Goal: Task Accomplishment & Management: Use online tool/utility

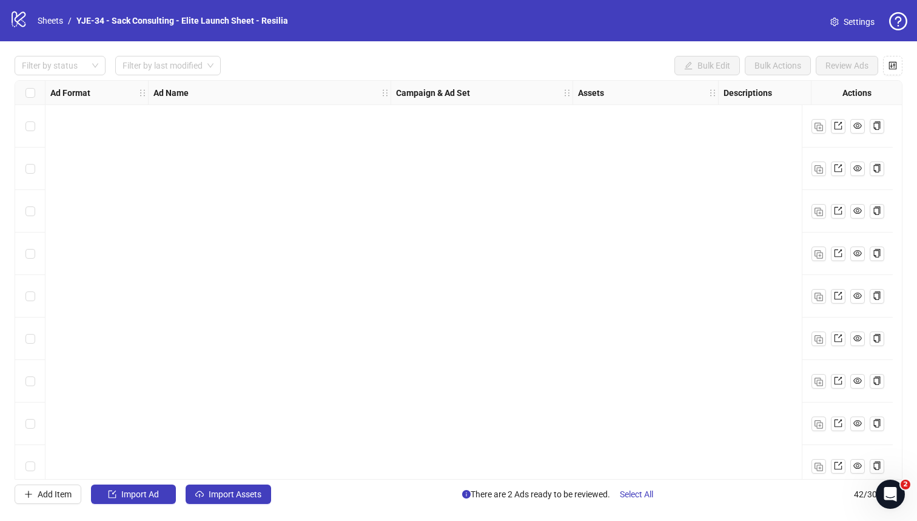
scroll to position [1415, 0]
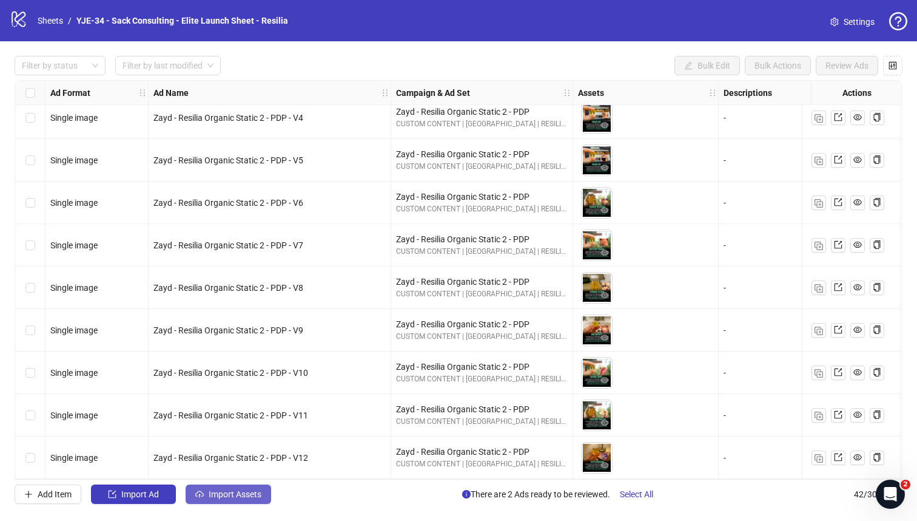
click at [211, 452] on span "Import Assets" at bounding box center [235, 494] width 53 height 10
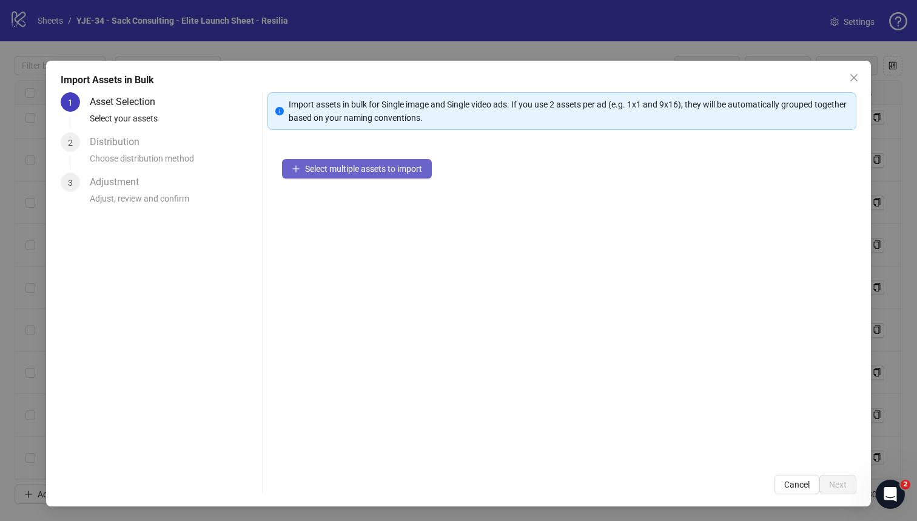
click at [309, 171] on span "Select multiple assets to import" at bounding box center [363, 169] width 117 height 10
click at [391, 167] on span "Select multiple assets to import" at bounding box center [363, 169] width 117 height 10
click at [476, 247] on div "Select multiple assets to import" at bounding box center [563, 302] width 590 height 316
click at [358, 167] on span "Select multiple assets to import" at bounding box center [363, 169] width 117 height 10
click at [309, 175] on button "Select multiple assets to import" at bounding box center [357, 168] width 150 height 19
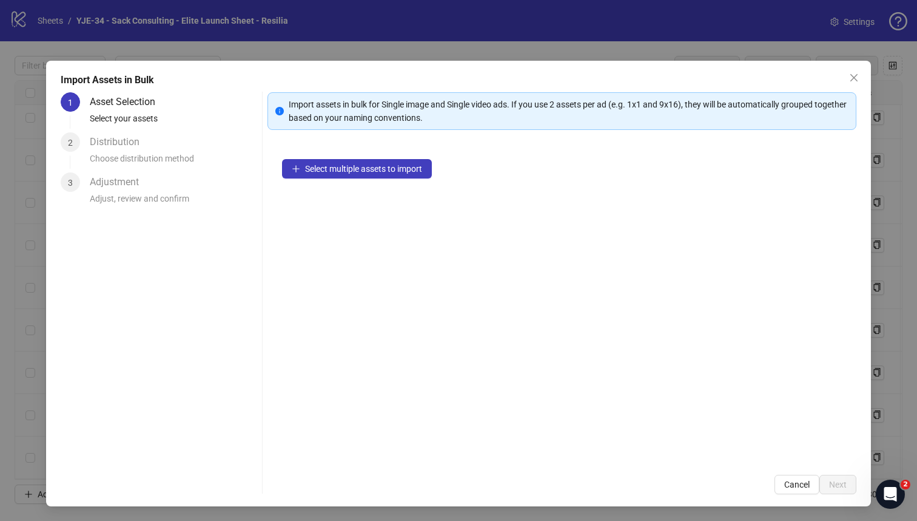
click at [728, 78] on span "Close" at bounding box center [854, 78] width 19 height 10
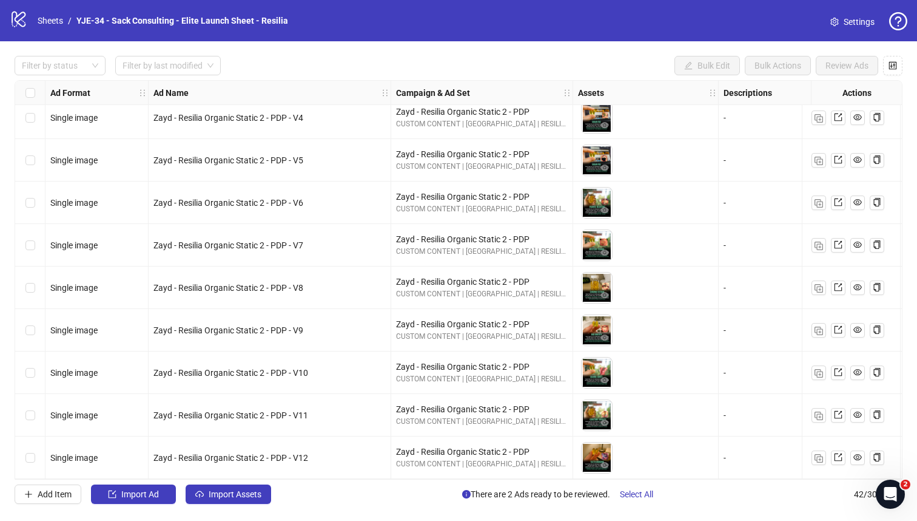
click at [64, 29] on div "logo/logo-mobile Sheets / YJE-34 - Sack Consulting - Elite Launch Sheet - Resil…" at bounding box center [151, 21] width 283 height 22
click at [62, 25] on link "Sheets" at bounding box center [50, 20] width 30 height 13
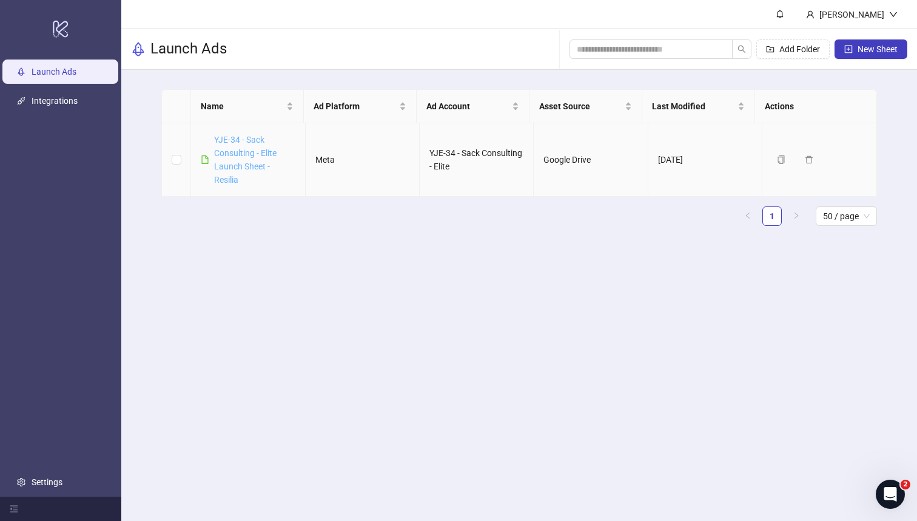
click at [238, 163] on link "YJE-34 - Sack Consulting - Elite Launch Sheet - Resilia" at bounding box center [245, 160] width 62 height 50
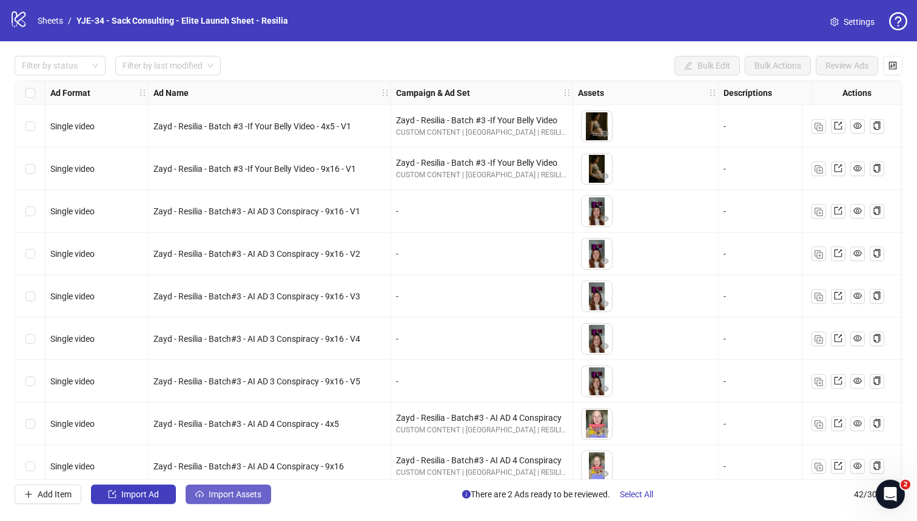
click at [242, 452] on span "Import Assets" at bounding box center [235, 494] width 53 height 10
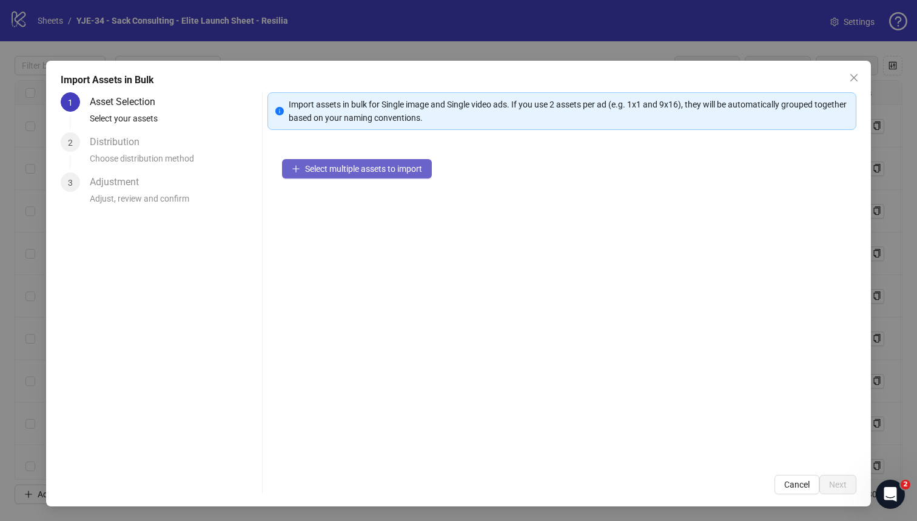
click at [331, 170] on span "Select multiple assets to import" at bounding box center [363, 169] width 117 height 10
click at [118, 144] on div "Distribution" at bounding box center [119, 141] width 59 height 19
click at [340, 188] on div "Select multiple assets to import" at bounding box center [563, 302] width 590 height 316
click at [335, 171] on span "Select multiple assets to import" at bounding box center [363, 169] width 117 height 10
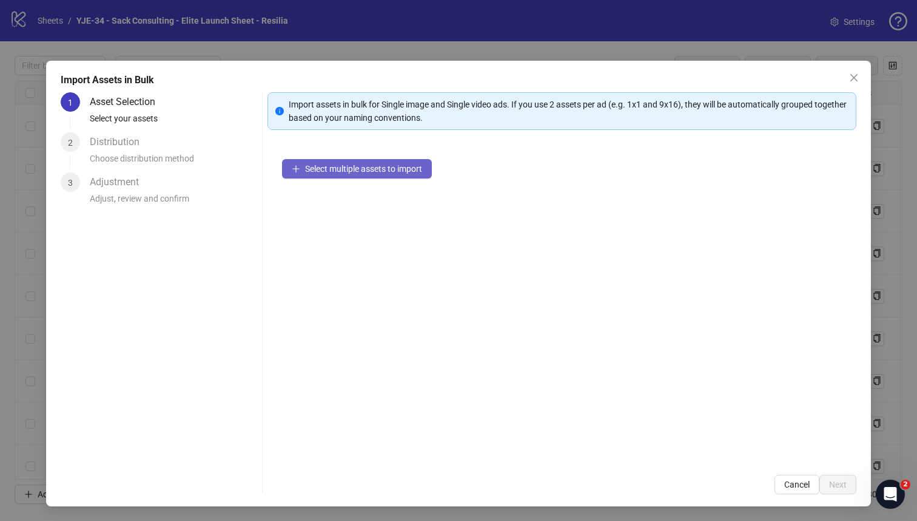
click at [335, 171] on span "Select multiple assets to import" at bounding box center [363, 169] width 117 height 10
click at [336, 171] on span "Select multiple assets to import" at bounding box center [363, 169] width 117 height 10
click at [728, 78] on icon "close" at bounding box center [854, 78] width 10 height 10
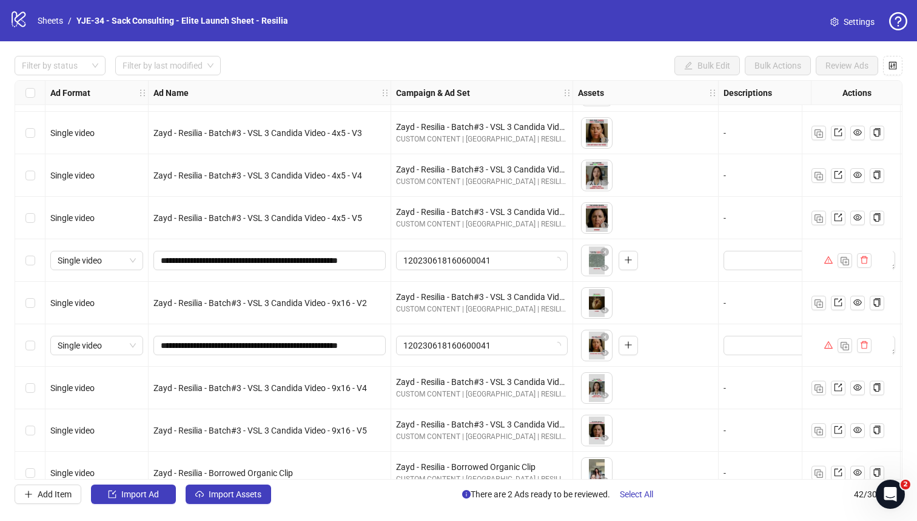
scroll to position [675, 0]
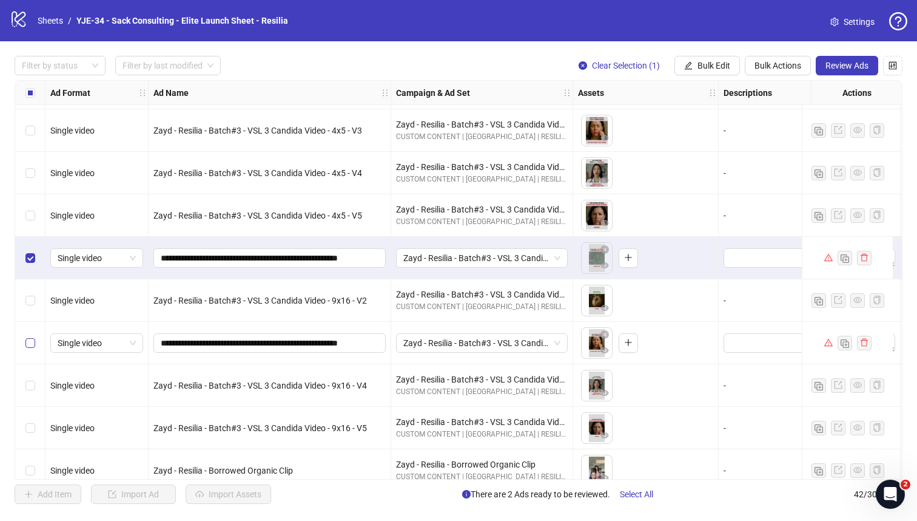
click at [27, 337] on label "Select row 22" at bounding box center [30, 342] width 10 height 13
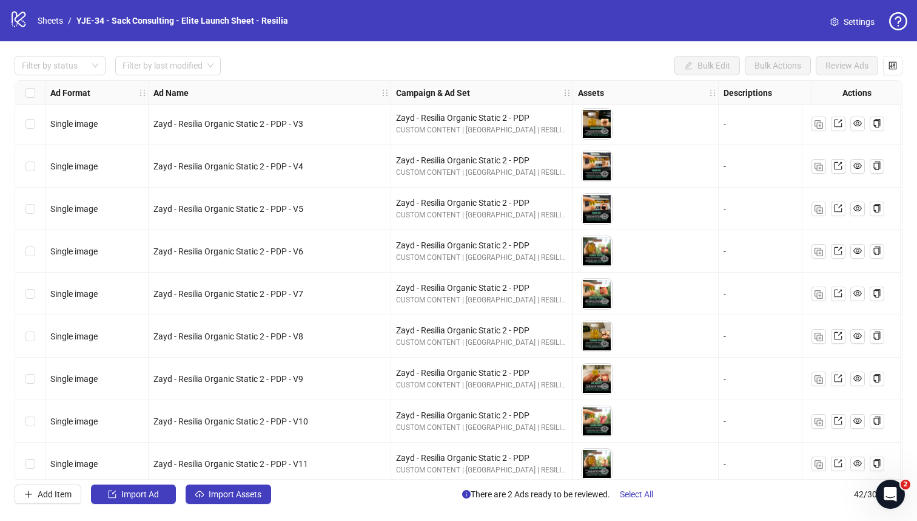
scroll to position [1359, 0]
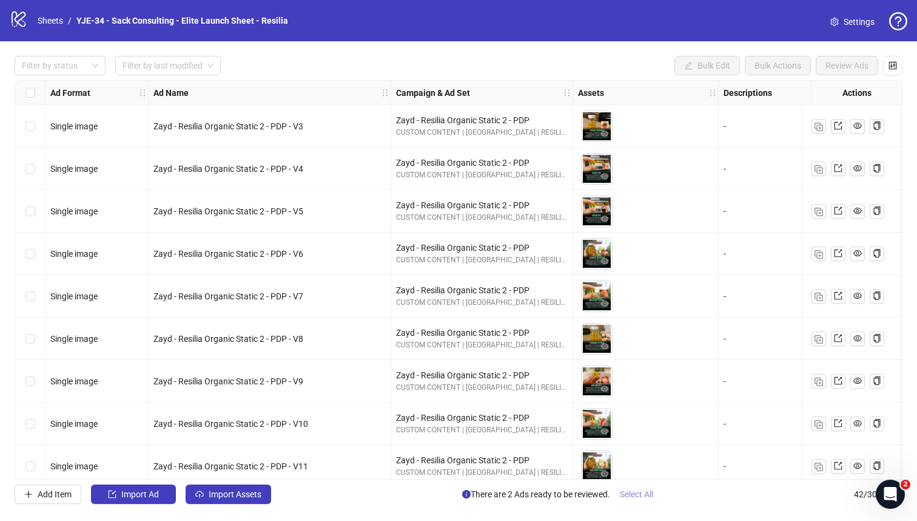
click at [635, 493] on span "Select All" at bounding box center [636, 494] width 33 height 10
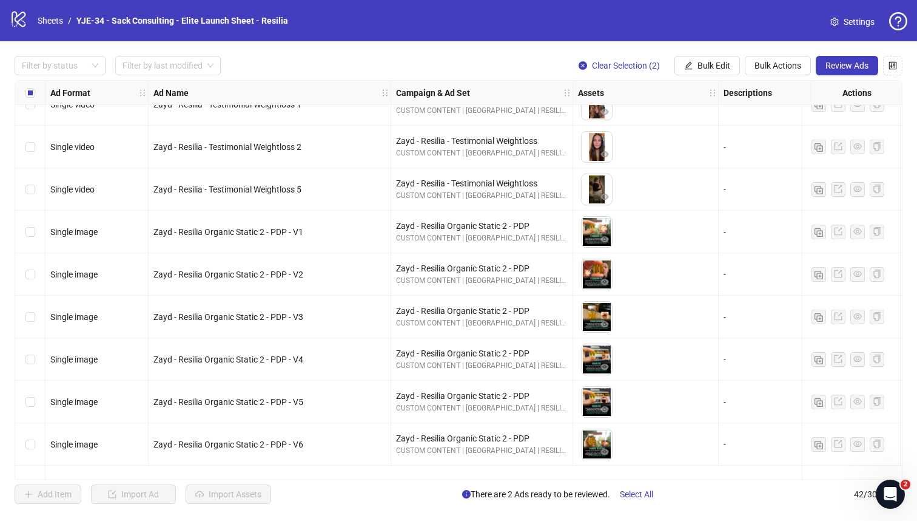
scroll to position [758, 0]
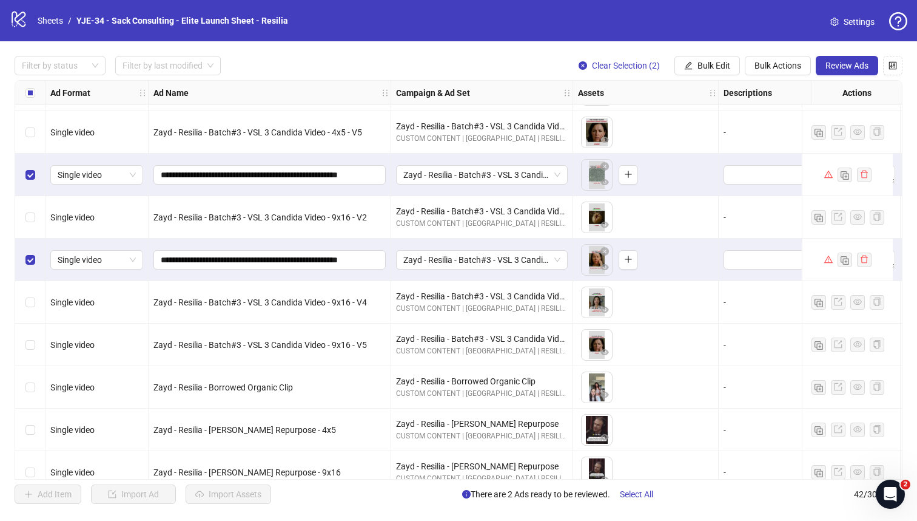
click at [38, 263] on div "Select row 22" at bounding box center [30, 259] width 30 height 42
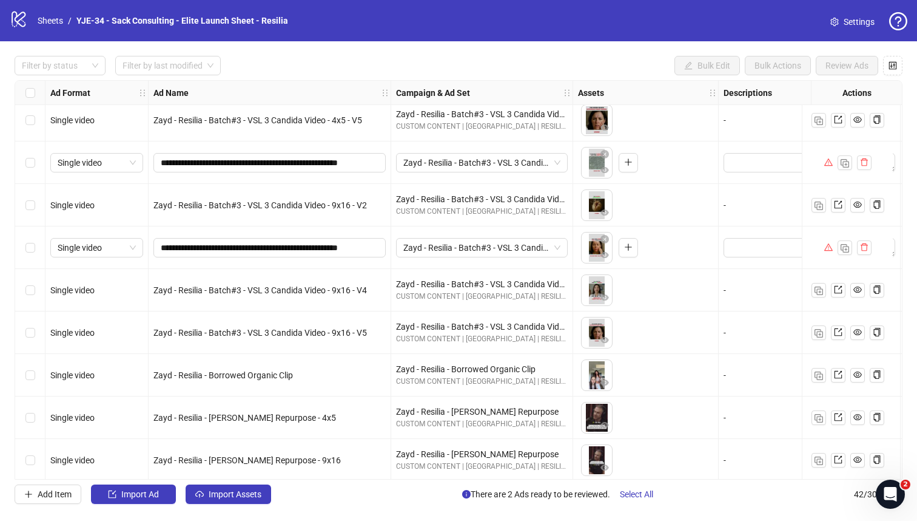
scroll to position [787, 0]
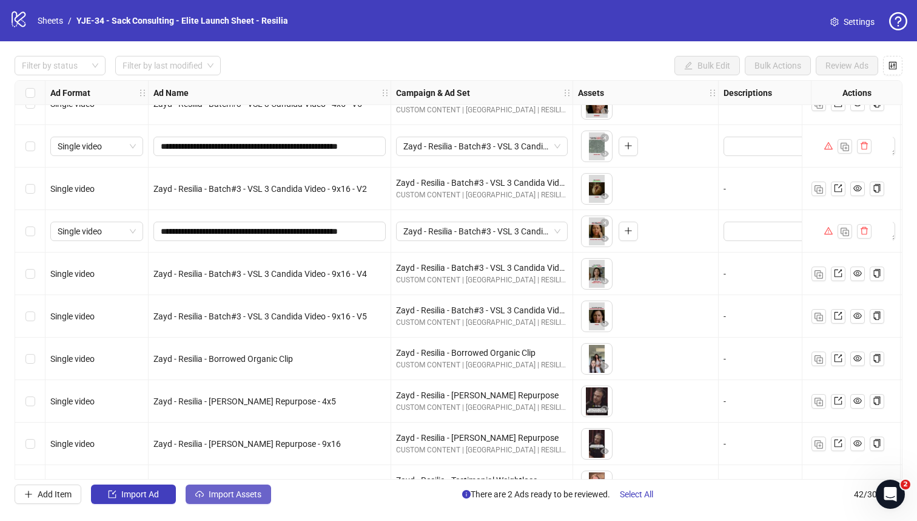
click at [229, 496] on span "Import Assets" at bounding box center [235, 494] width 53 height 10
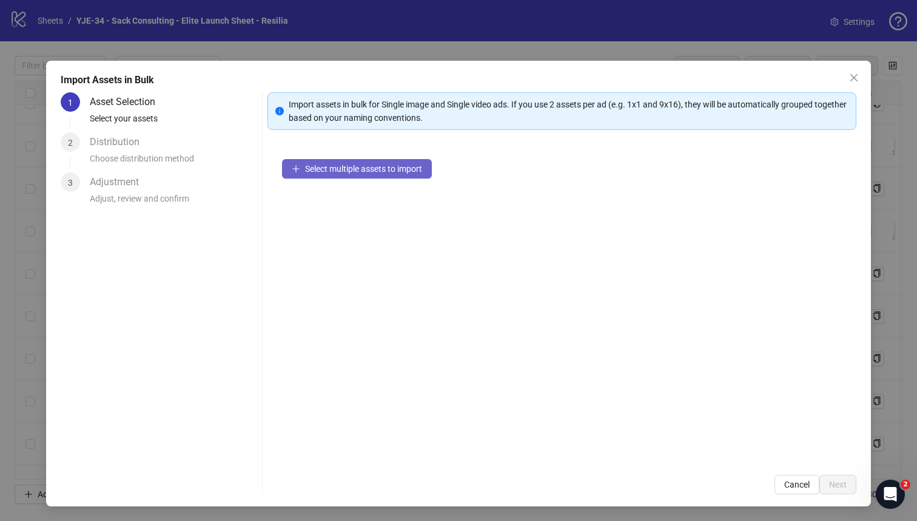
click at [329, 172] on span "Select multiple assets to import" at bounding box center [363, 169] width 117 height 10
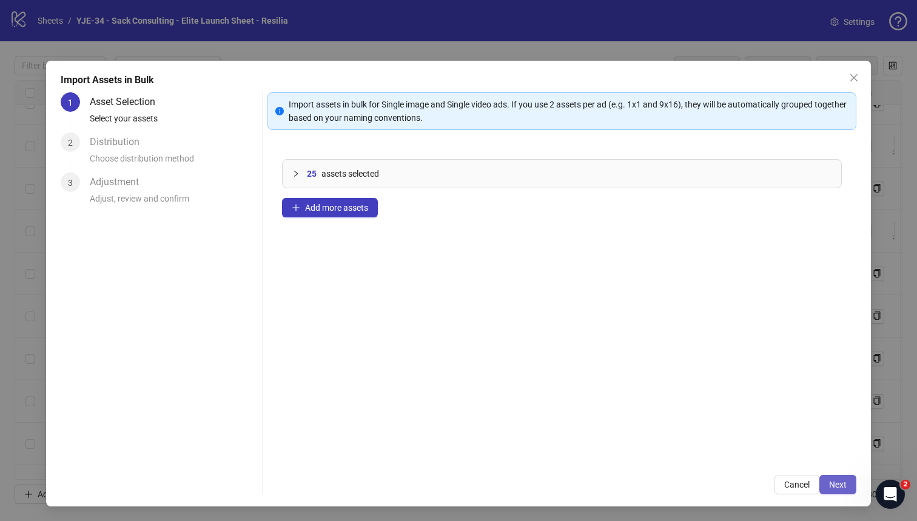
click at [826, 482] on button "Next" at bounding box center [838, 483] width 37 height 19
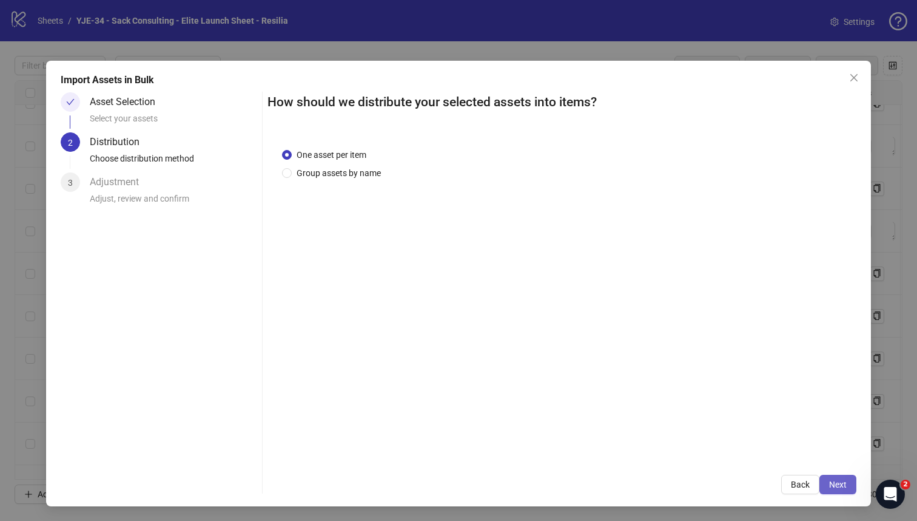
click at [837, 481] on span "Next" at bounding box center [838, 484] width 18 height 10
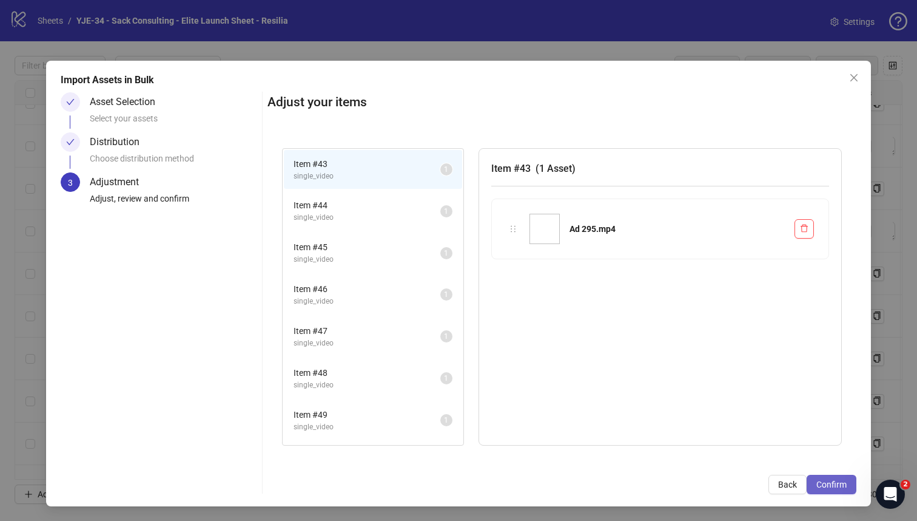
click at [835, 486] on span "Confirm" at bounding box center [832, 484] width 30 height 10
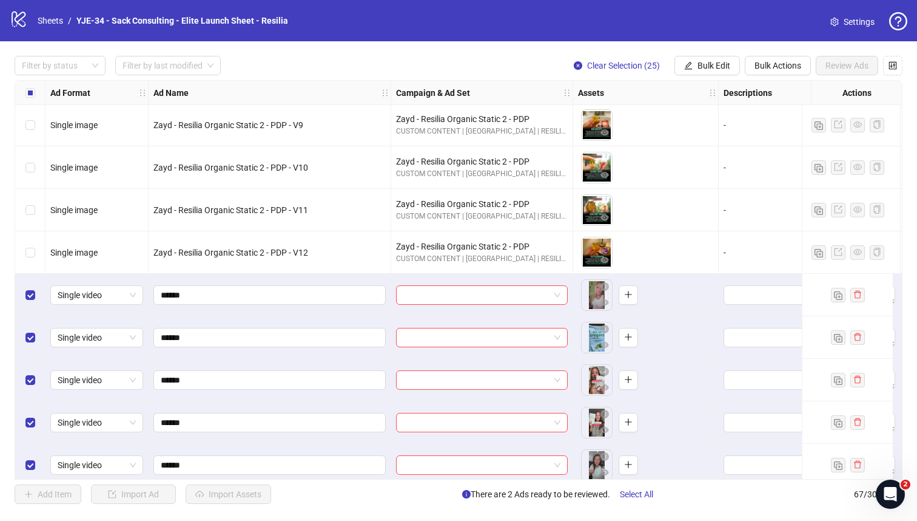
scroll to position [1615, 0]
click at [509, 295] on input "search" at bounding box center [477, 295] width 146 height 18
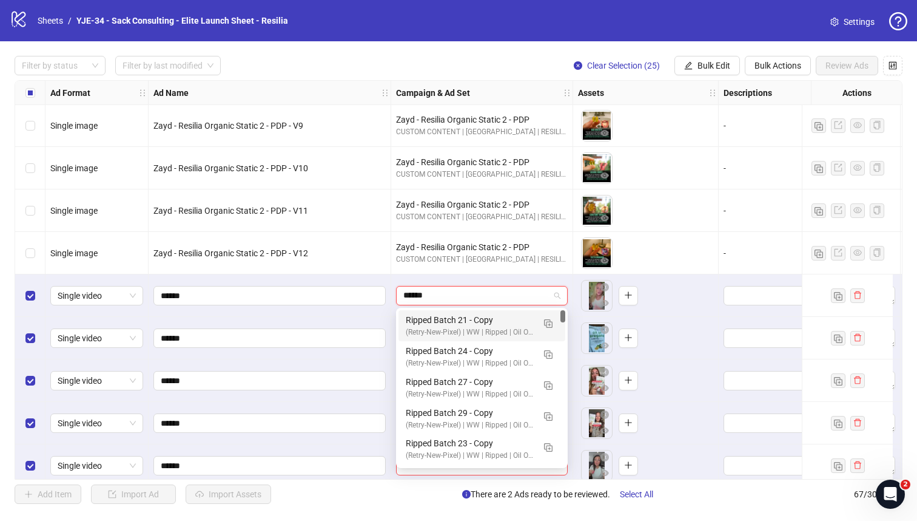
type input "******"
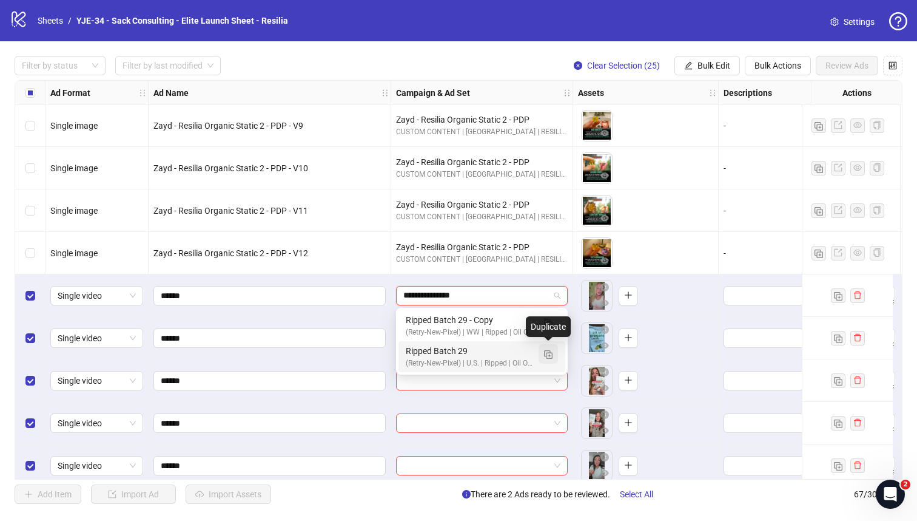
click at [544, 353] on img "button" at bounding box center [548, 354] width 8 height 8
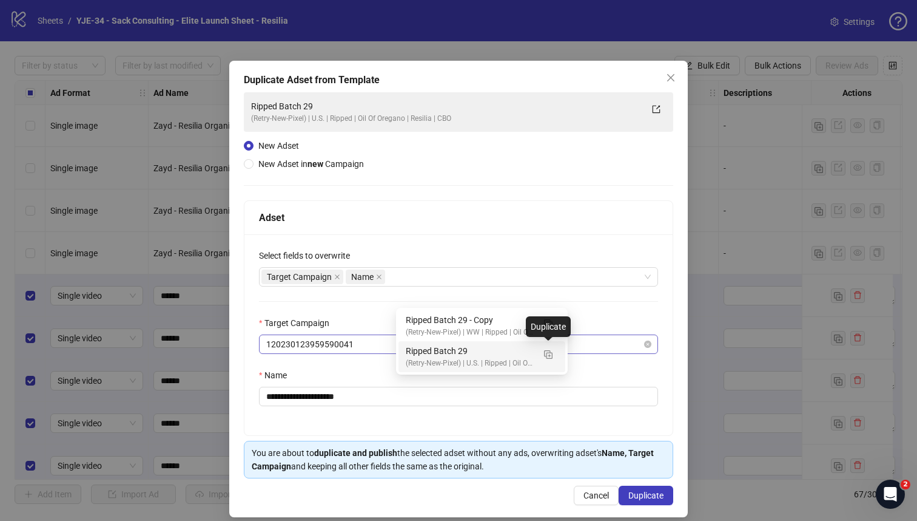
type input "**********"
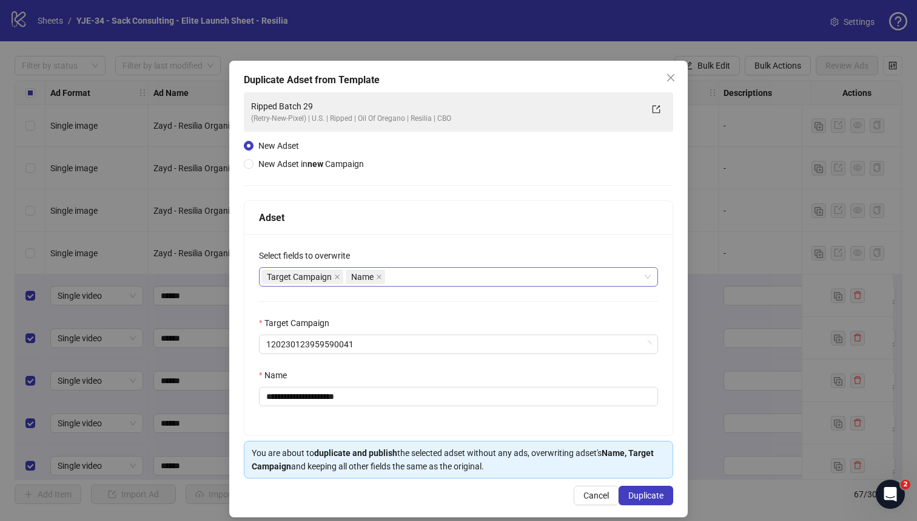
click at [414, 279] on div "Target Campaign Name" at bounding box center [453, 276] width 382 height 17
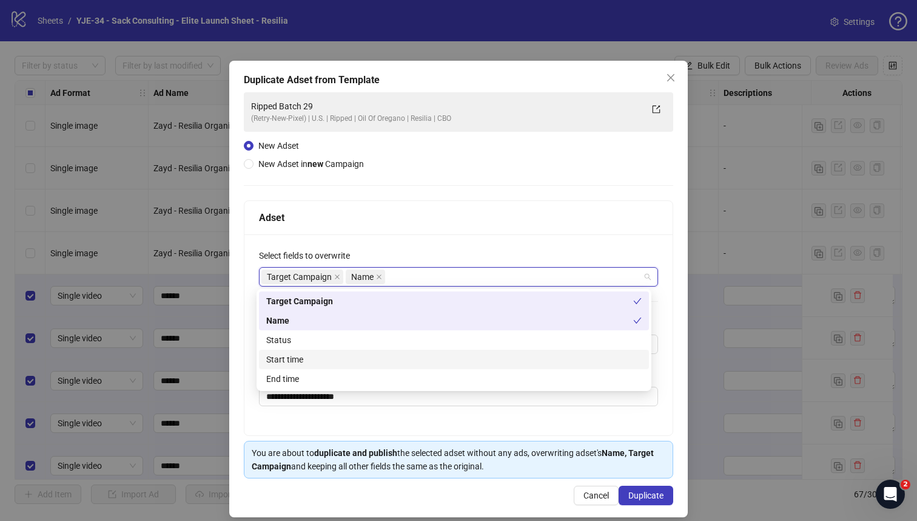
click at [350, 354] on div "Start time" at bounding box center [454, 359] width 376 height 13
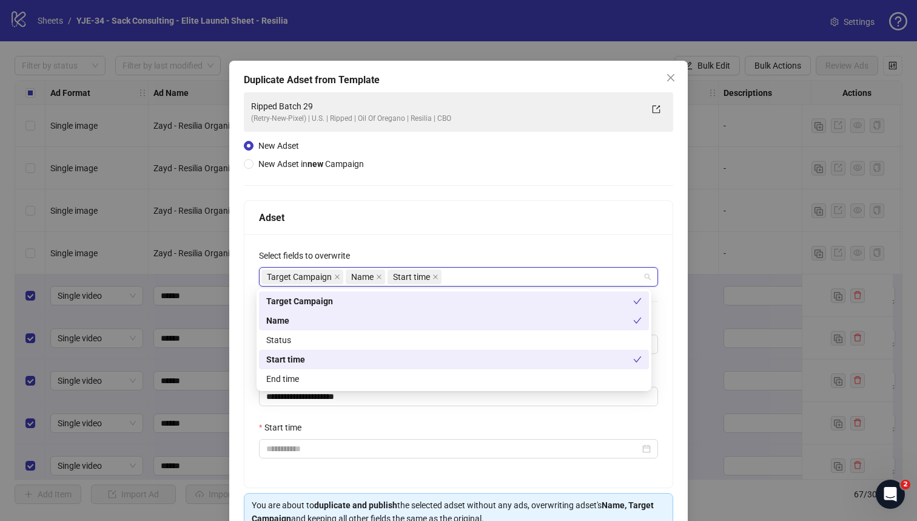
click at [454, 254] on div "Select fields to overwrite" at bounding box center [458, 258] width 399 height 18
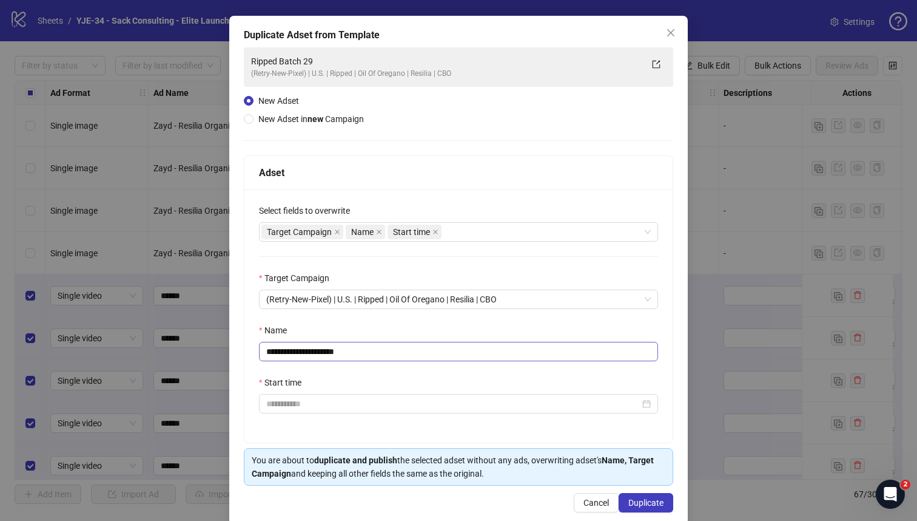
scroll to position [58, 0]
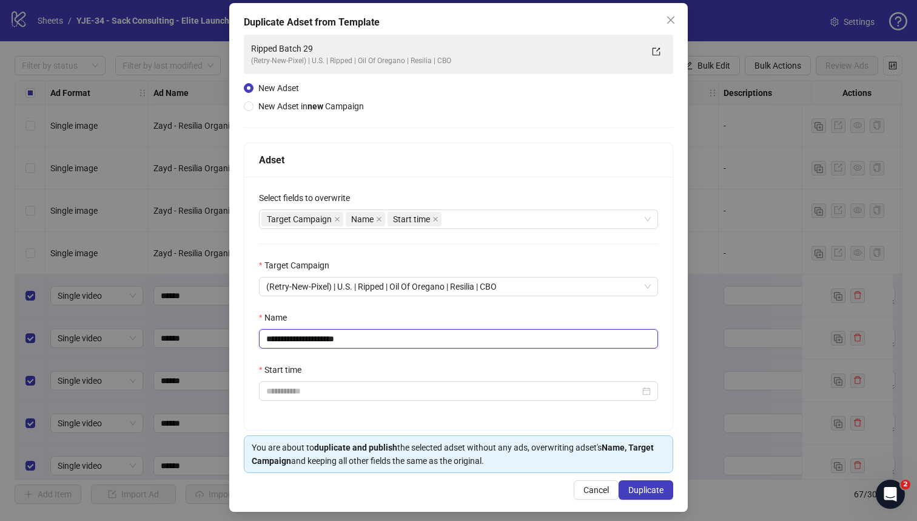
drag, startPoint x: 363, startPoint y: 344, endPoint x: 317, endPoint y: 341, distance: 45.6
click at [317, 341] on input "**********" at bounding box center [458, 338] width 399 height 19
click at [368, 343] on input "**********" at bounding box center [458, 338] width 399 height 19
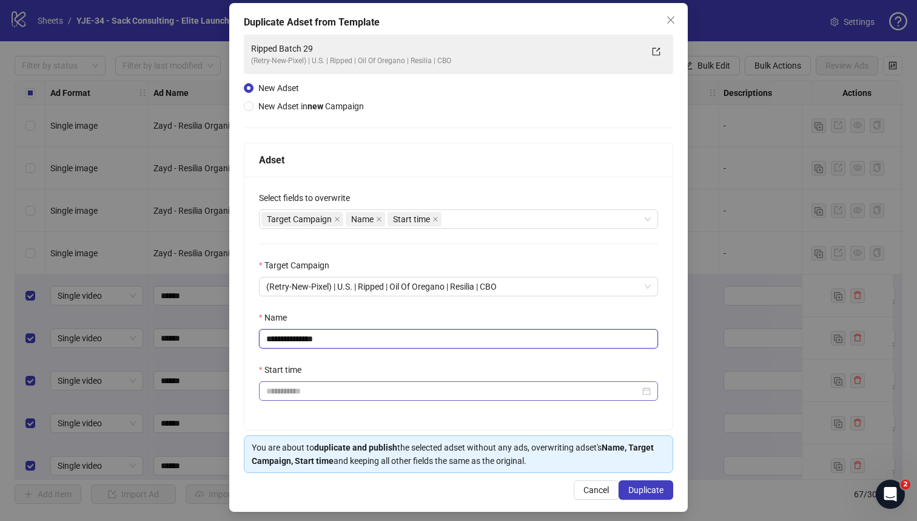
type input "**********"
click at [346, 385] on input "Start time" at bounding box center [453, 390] width 374 height 13
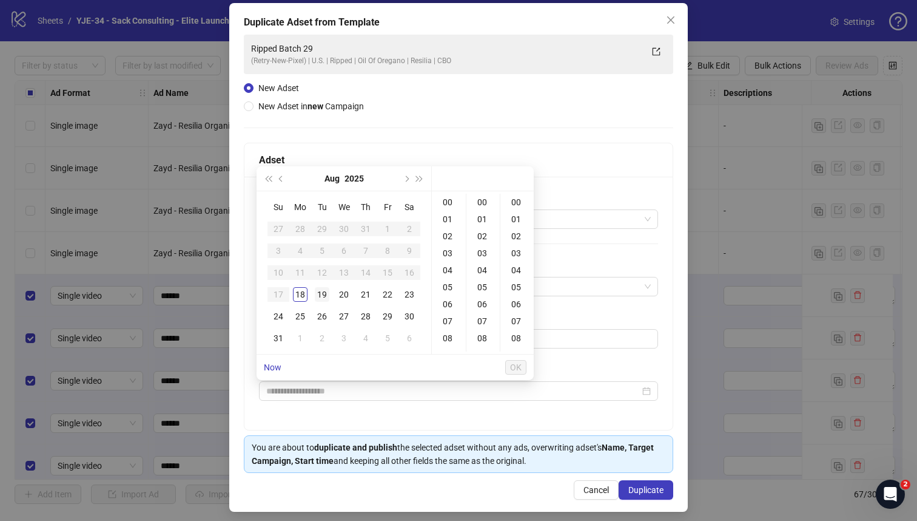
click at [319, 298] on div "19" at bounding box center [322, 294] width 15 height 15
click at [447, 238] on div "02" at bounding box center [448, 236] width 29 height 17
type input "**********"
click at [510, 366] on span "OK" at bounding box center [516, 367] width 12 height 10
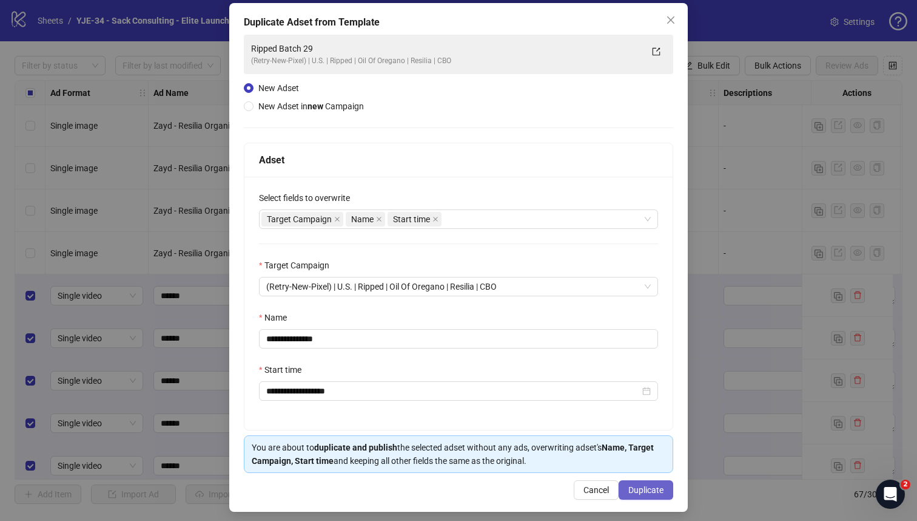
click at [630, 493] on span "Duplicate" at bounding box center [646, 490] width 35 height 10
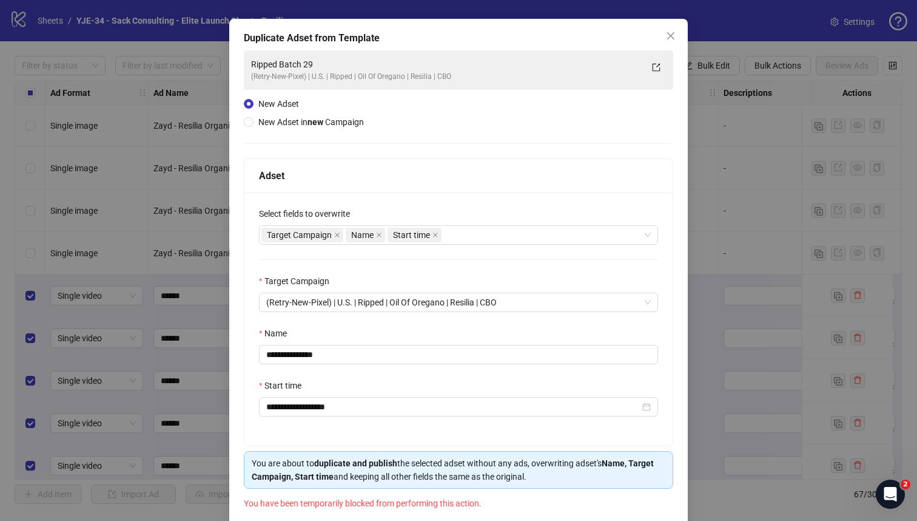
scroll to position [104, 0]
